Goal: Task Accomplishment & Management: Use online tool/utility

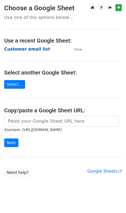
click at [25, 51] on strong "Customer email list" at bounding box center [27, 49] width 46 height 5
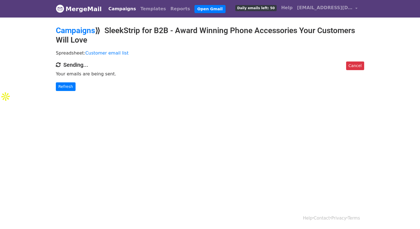
click at [169, 21] on body "MergeMail Campaigns Templates Reports Open Gmail Daily emails left: 50 Help sal…" at bounding box center [210, 62] width 420 height 124
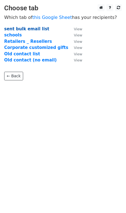
click at [20, 30] on strong "sent bulk email list" at bounding box center [26, 28] width 45 height 5
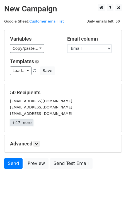
click at [20, 120] on link "+47 more" at bounding box center [21, 122] width 23 height 7
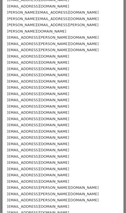
scroll to position [0, 0]
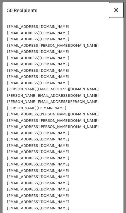
click at [116, 11] on span "×" at bounding box center [116, 10] width 6 height 8
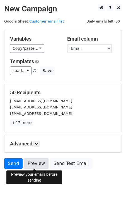
click at [31, 162] on link "Preview" at bounding box center [36, 163] width 24 height 11
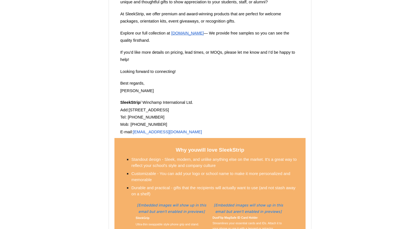
scroll to position [756, 0]
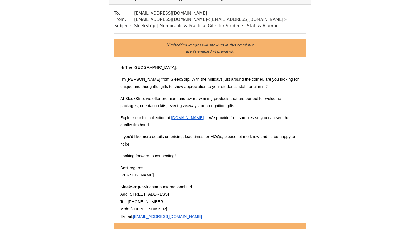
scroll to position [0, 0]
